Goal: Task Accomplishment & Management: Complete application form

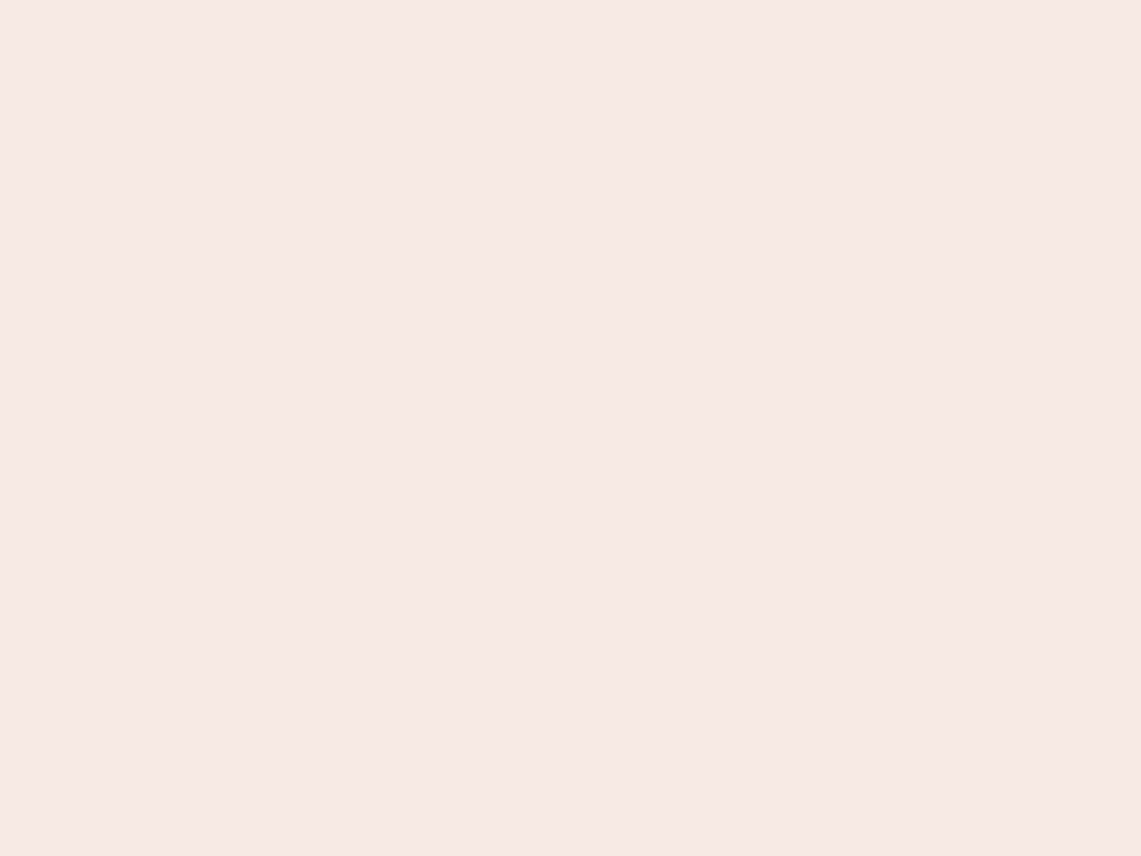
click at [571, 428] on nb-app "Almost there Thank you for registering for Newbook. Your account is under revie…" at bounding box center [570, 428] width 1141 height 856
click at [571, 0] on nb-app "Almost there Thank you for registering for Newbook. Your account is under revie…" at bounding box center [570, 428] width 1141 height 856
click at [610, 0] on nb-app "Almost there Thank you for registering for Newbook. Your account is under revie…" at bounding box center [570, 428] width 1141 height 856
click at [571, 428] on nb-app "Almost there Thank you for registering for Newbook. Your account is under revie…" at bounding box center [570, 428] width 1141 height 856
click at [571, 0] on nb-app "Almost there Thank you for registering for Newbook. Your account is under revie…" at bounding box center [570, 428] width 1141 height 856
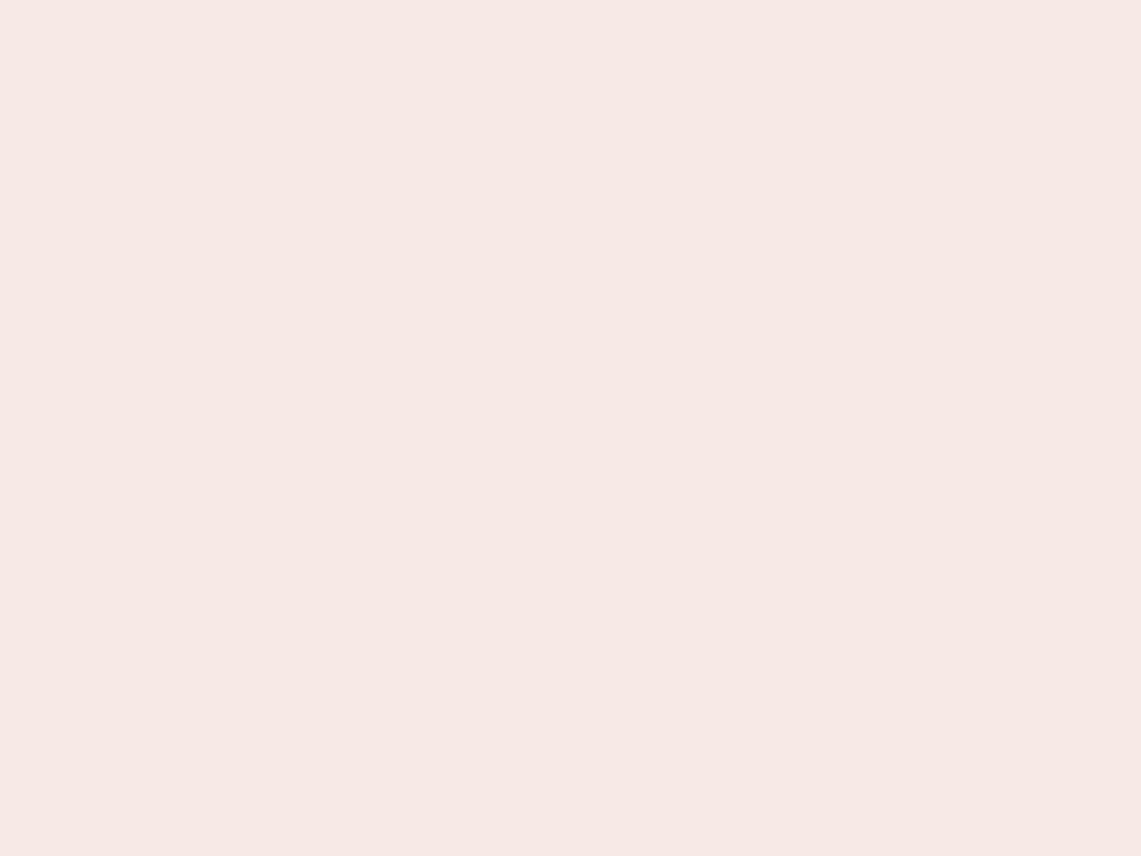
click at [399, 0] on nb-app "Almost there Thank you for registering for Newbook. Your account is under revie…" at bounding box center [570, 428] width 1141 height 856
click at [571, 428] on nb-app "Almost there Thank you for registering for Newbook. Your account is under revie…" at bounding box center [570, 428] width 1141 height 856
click at [571, 0] on nb-app "Almost there Thank you for registering for Newbook. Your account is under revie…" at bounding box center [570, 428] width 1141 height 856
click at [399, 0] on nb-app "Almost there Thank you for registering for Newbook. Your account is under revie…" at bounding box center [570, 428] width 1141 height 856
click at [571, 428] on nb-app "Almost there Thank you for registering for Newbook. Your account is under revie…" at bounding box center [570, 428] width 1141 height 856
